Goal: Task Accomplishment & Management: Complete application form

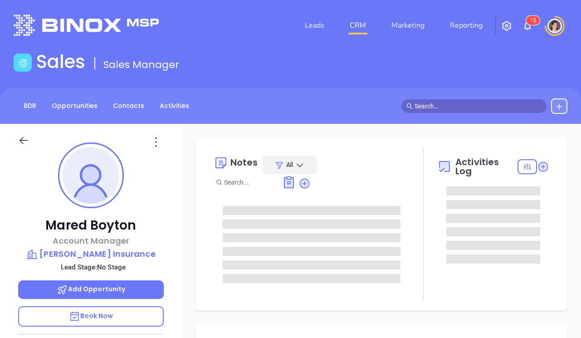
type input "[DATE]"
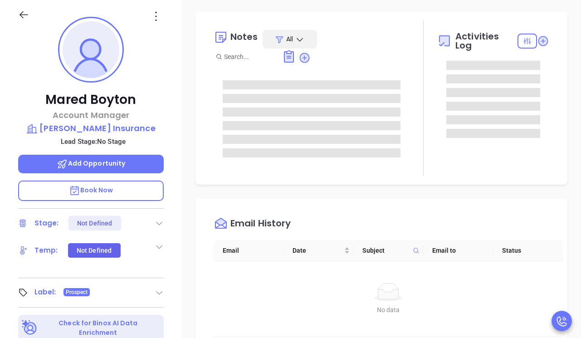
scroll to position [141, 0]
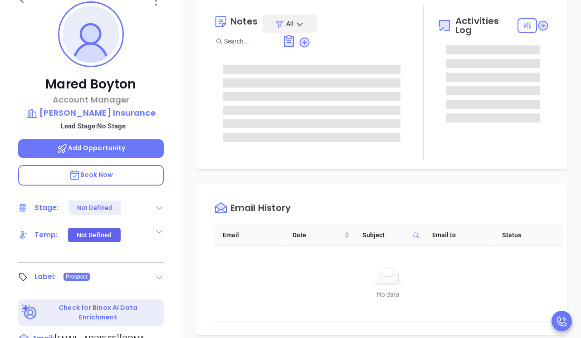
type input "[PERSON_NAME]"
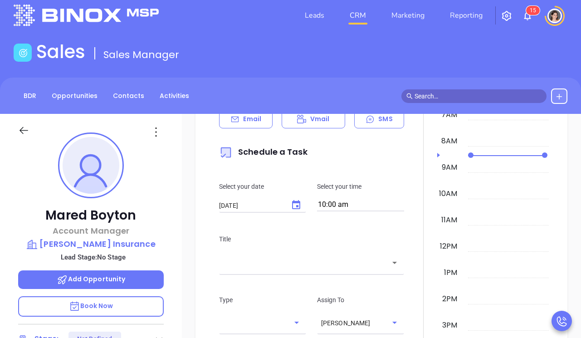
scroll to position [0, 0]
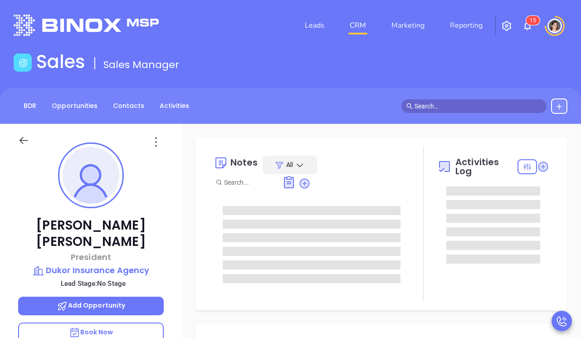
type input "[DATE]"
type input "[PERSON_NAME]"
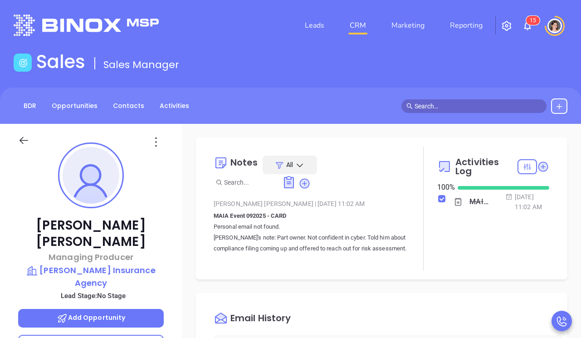
type input "[PERSON_NAME]"
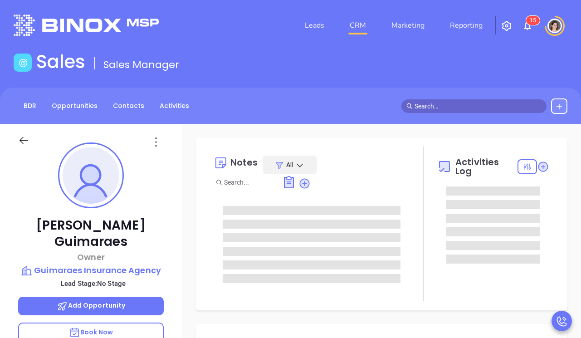
type input "[PERSON_NAME]"
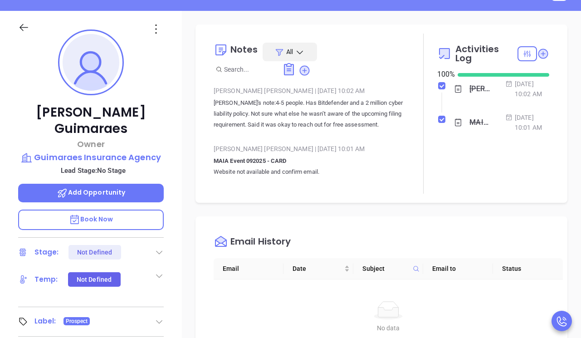
scroll to position [112, 0]
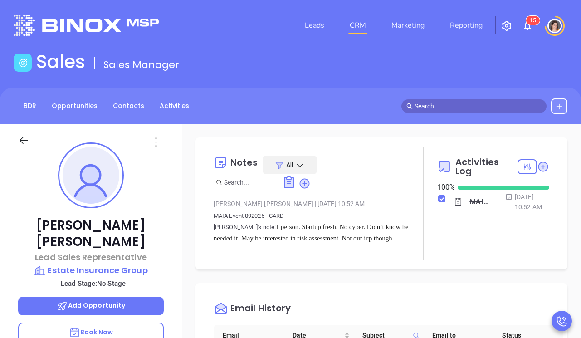
type input "[PERSON_NAME]"
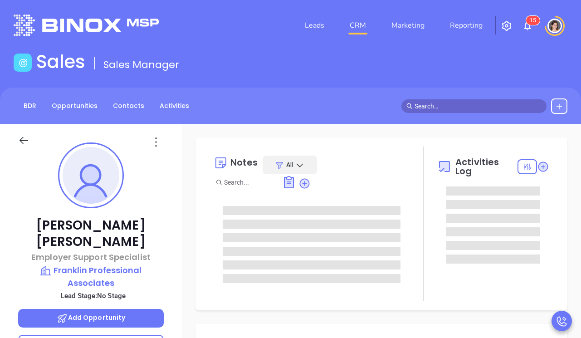
type input "[PERSON_NAME]"
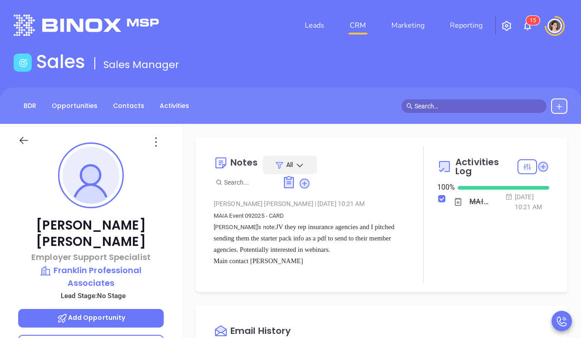
scroll to position [184, 0]
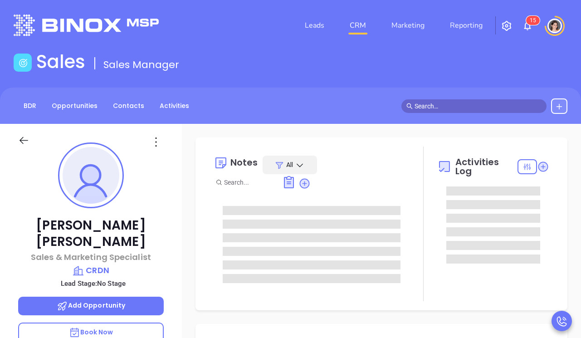
type input "[DATE]"
type input "[PERSON_NAME]"
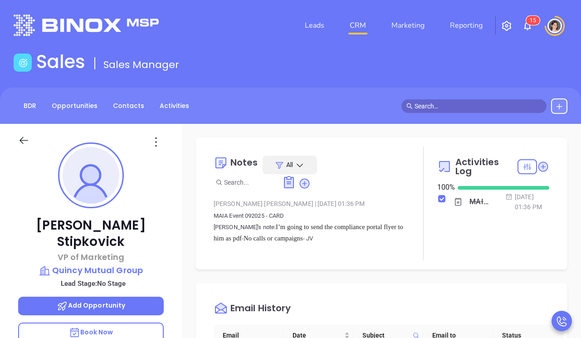
scroll to position [184, 0]
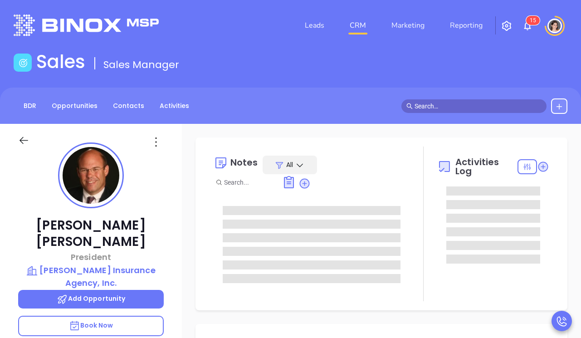
type input "[DATE]"
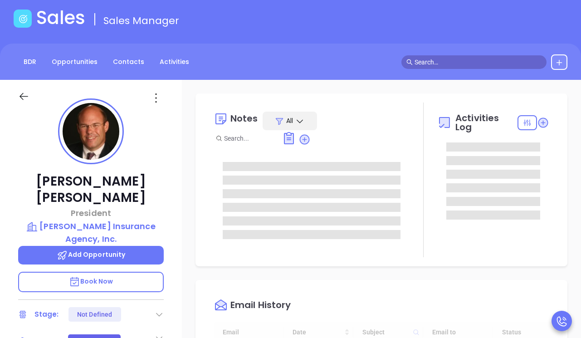
scroll to position [45, 0]
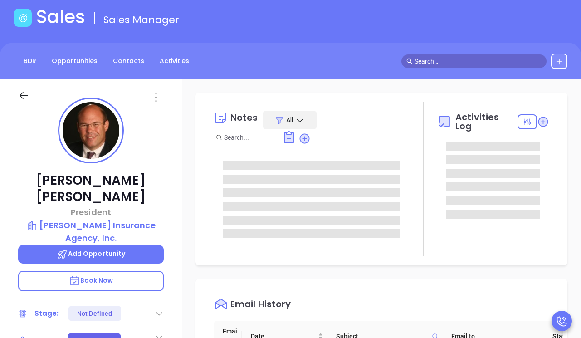
type input "[PERSON_NAME]"
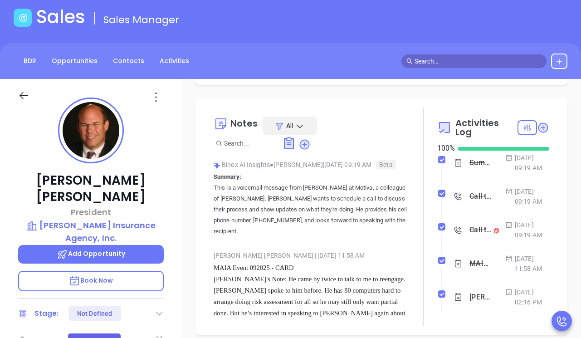
scroll to position [167, 0]
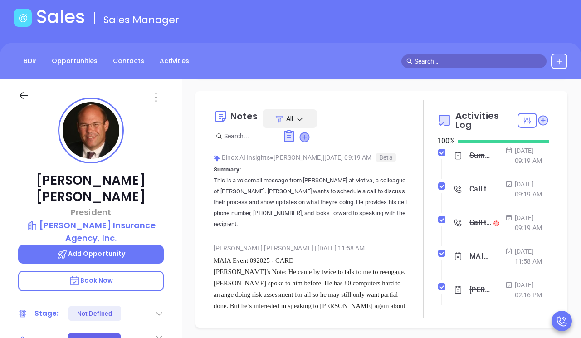
click at [305, 132] on icon at bounding box center [304, 136] width 9 height 9
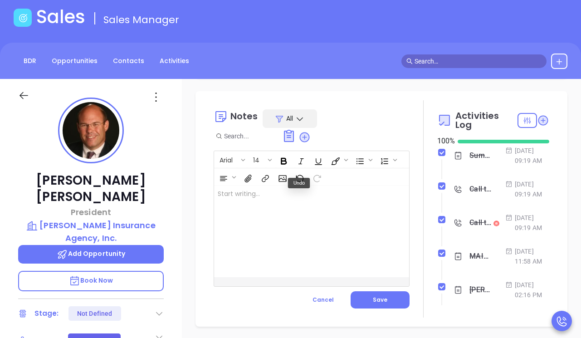
click at [287, 240] on div at bounding box center [304, 231] width 181 height 92
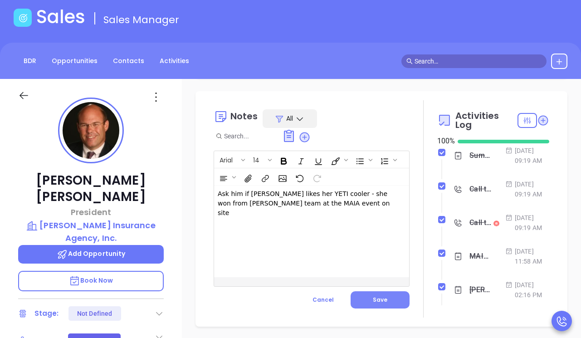
click at [384, 295] on span "Save" at bounding box center [380, 299] width 15 height 8
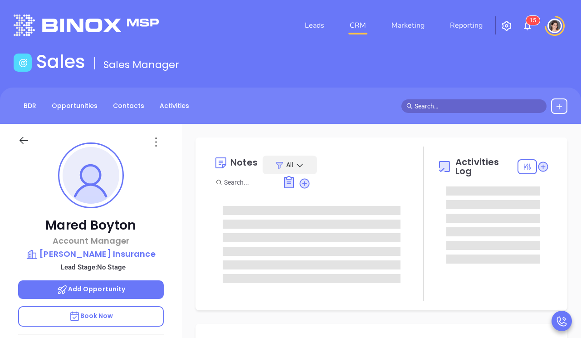
scroll to position [211, 0]
type input "[PERSON_NAME]"
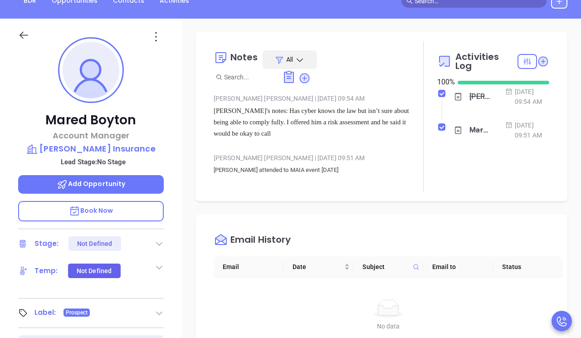
scroll to position [0, 0]
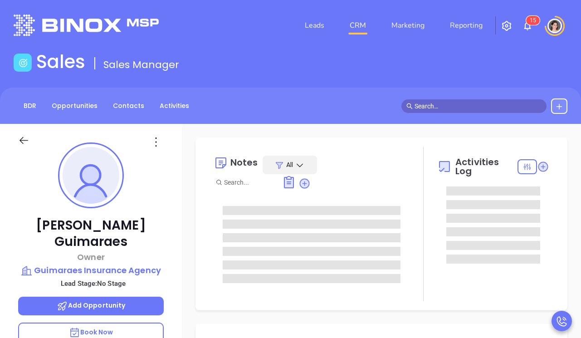
scroll to position [211, 0]
type input "[PERSON_NAME]"
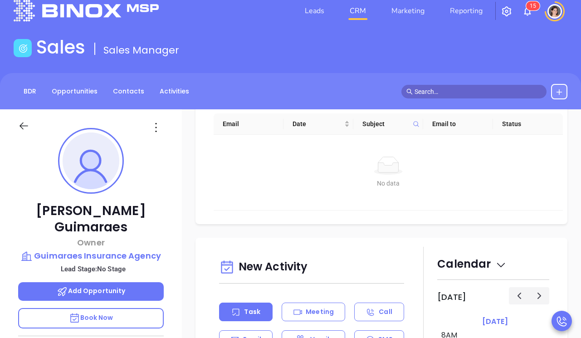
scroll to position [0, 0]
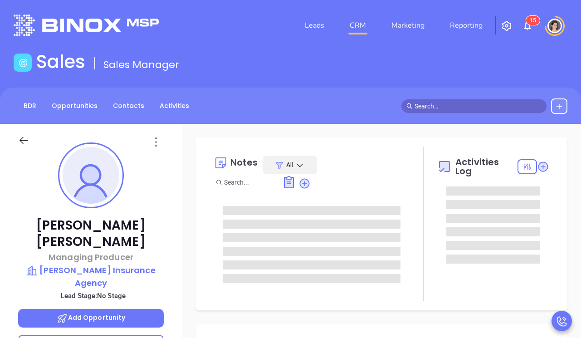
scroll to position [211, 0]
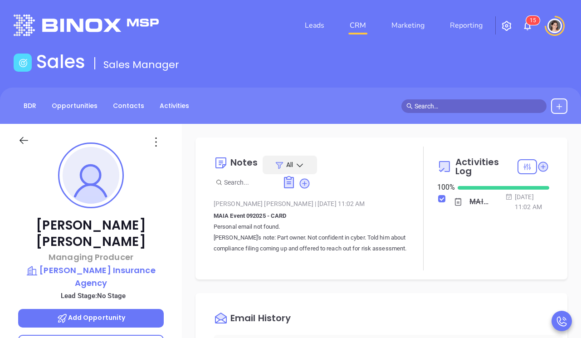
type input "[PERSON_NAME]"
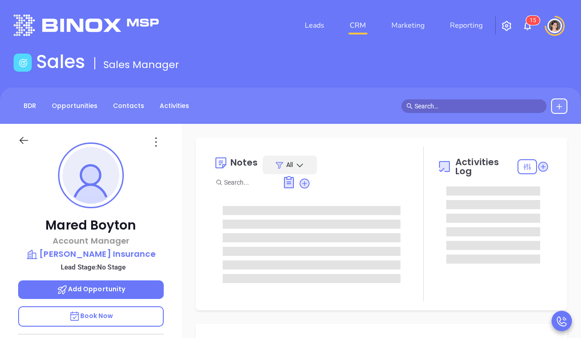
type input "[DATE]"
type input "[PERSON_NAME]"
